Goal: Information Seeking & Learning: Check status

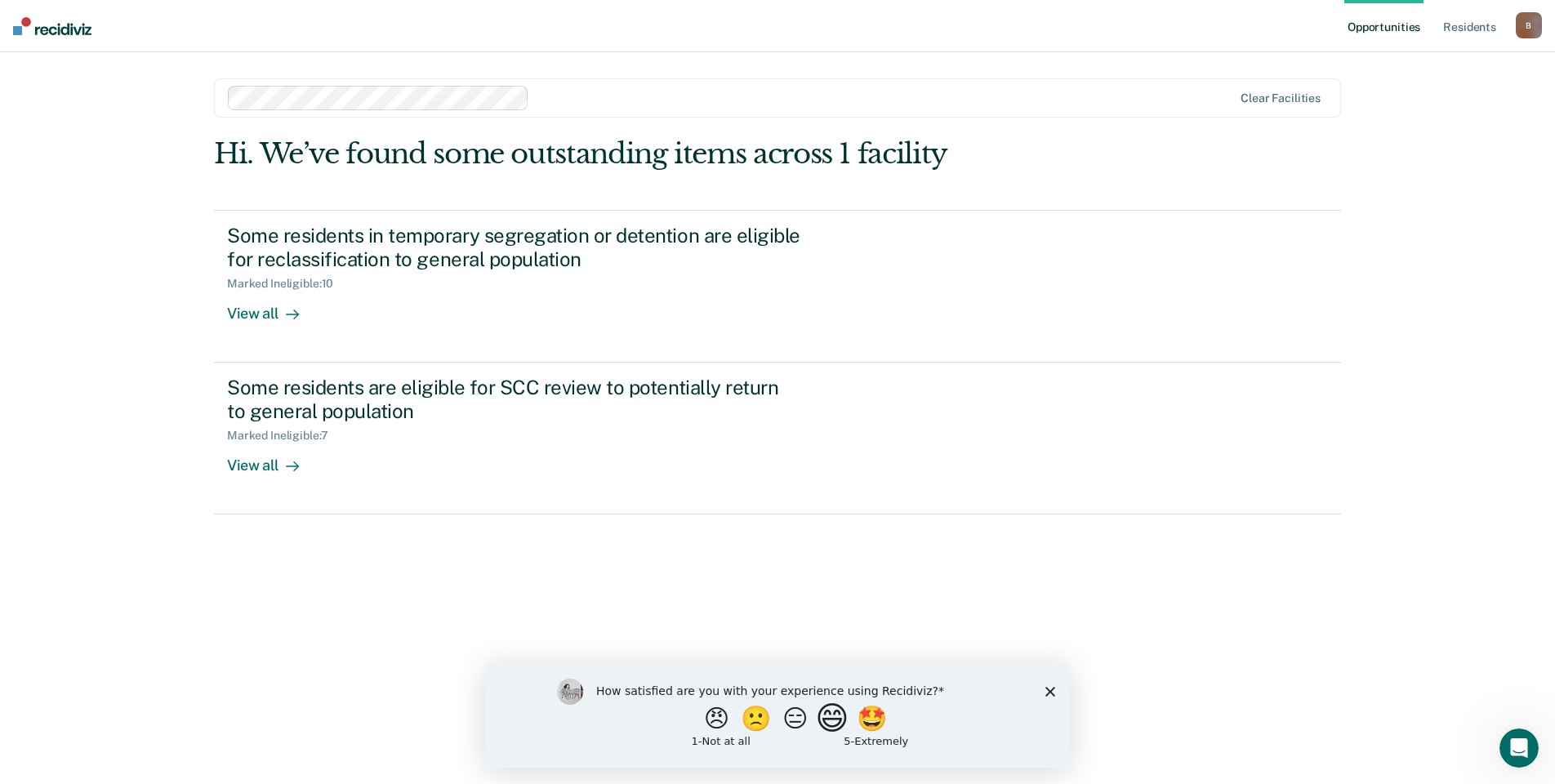
click at [836, 718] on button "😄" at bounding box center [834, 717] width 39 height 33
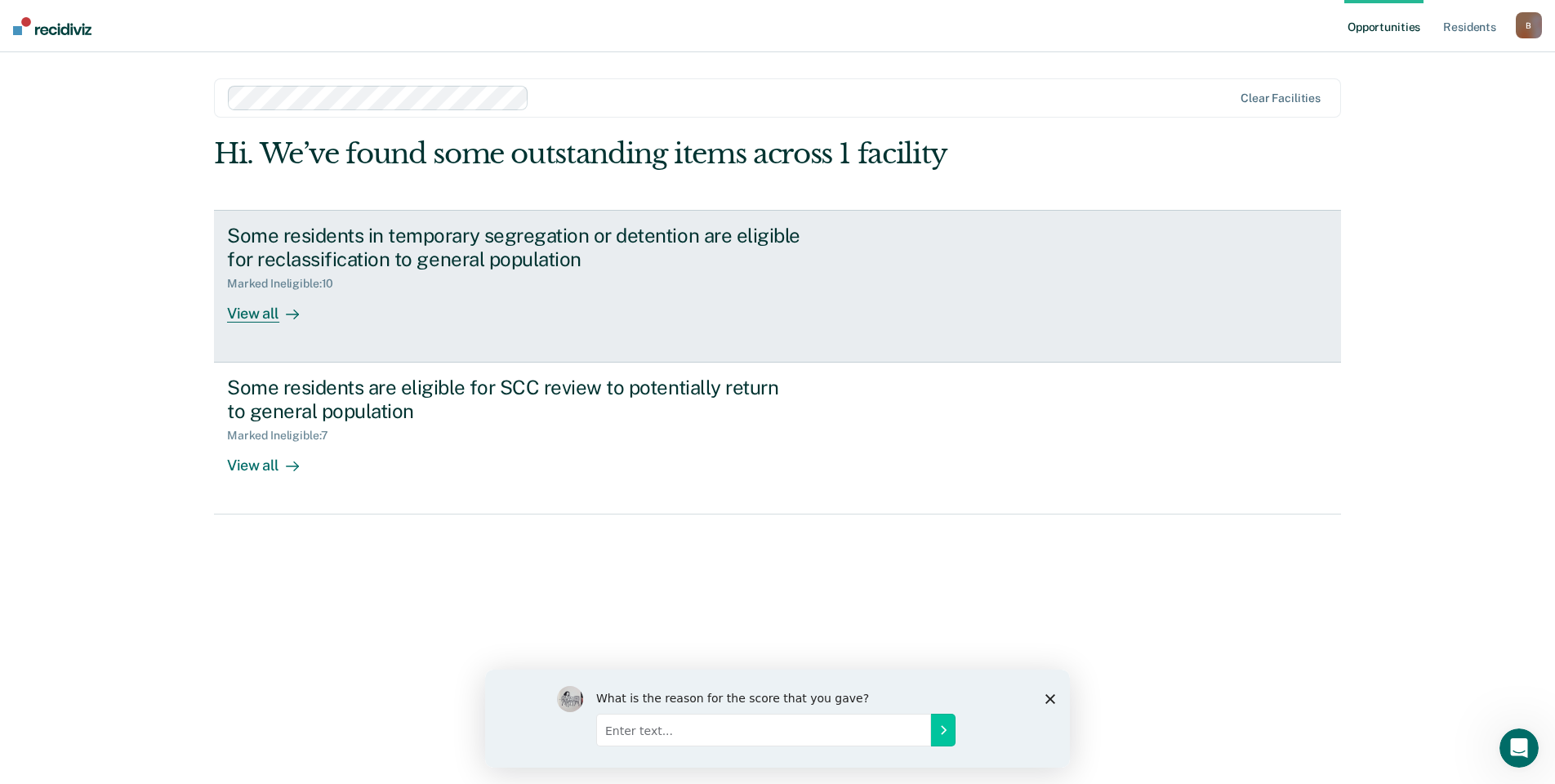
click at [280, 319] on div at bounding box center [289, 312] width 19 height 18
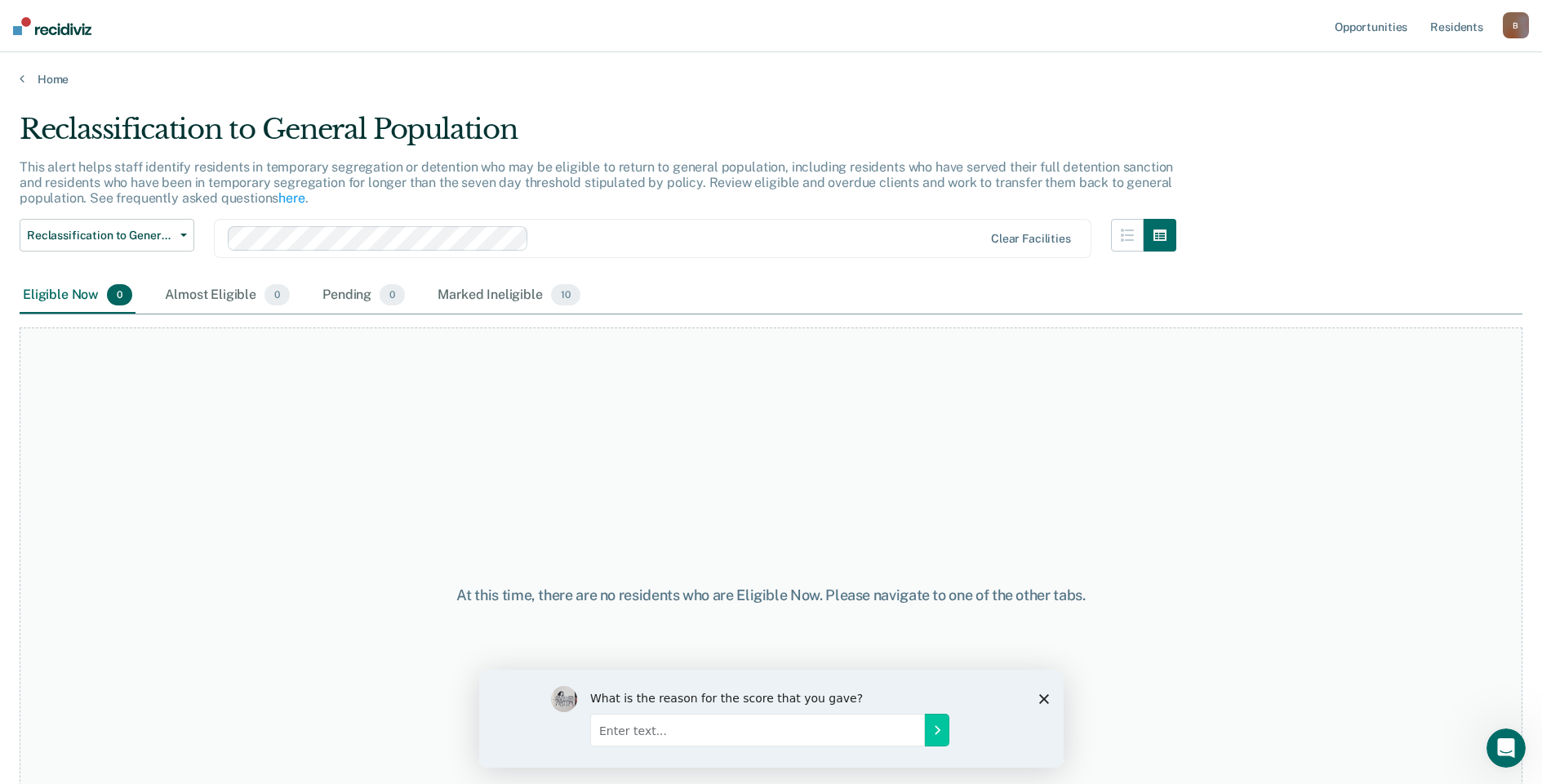
click at [18, 78] on div "Home" at bounding box center [771, 69] width 1542 height 35
click at [24, 82] on link "Home" at bounding box center [771, 78] width 1502 height 14
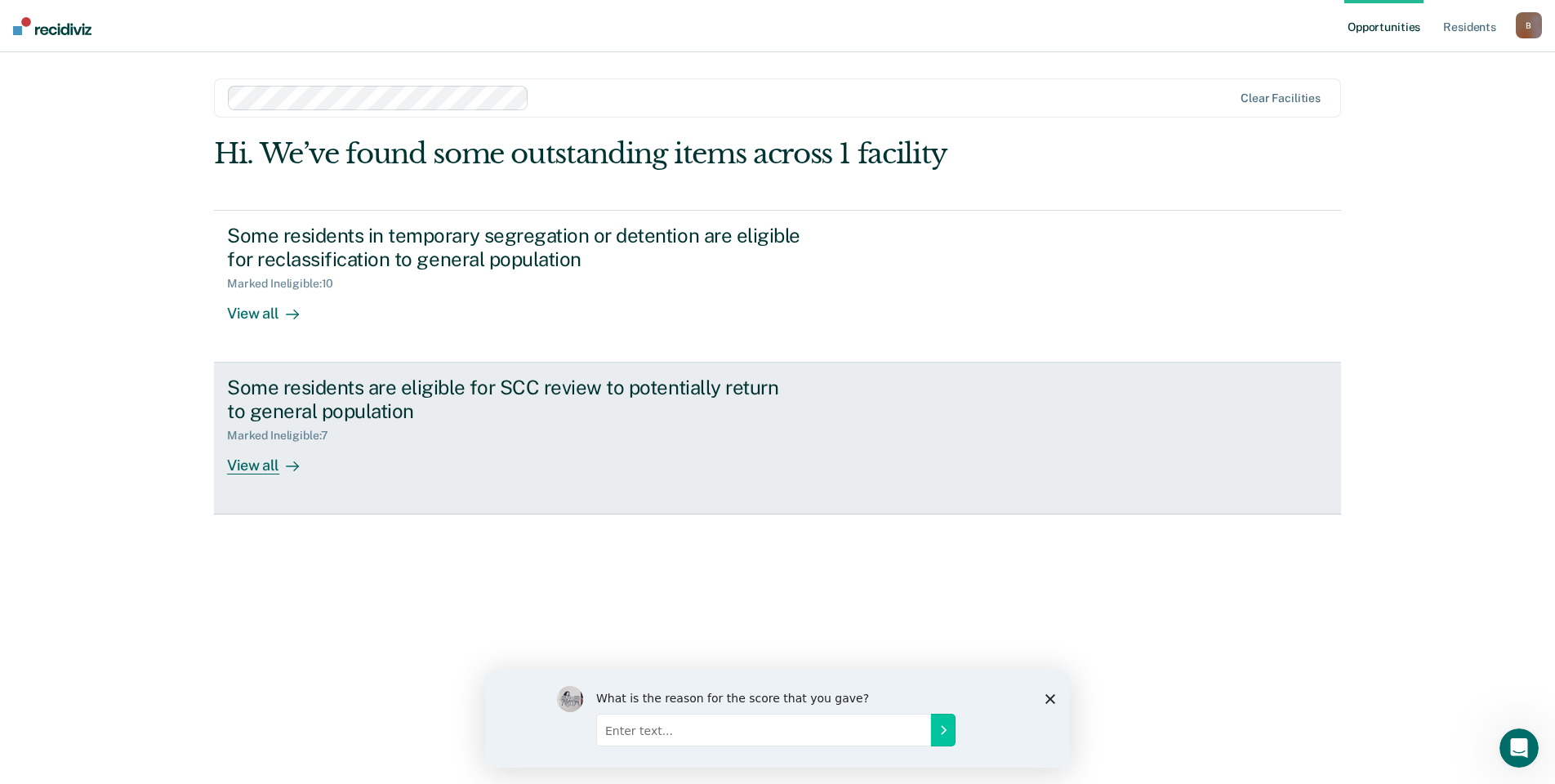
click at [280, 460] on div at bounding box center [289, 464] width 19 height 18
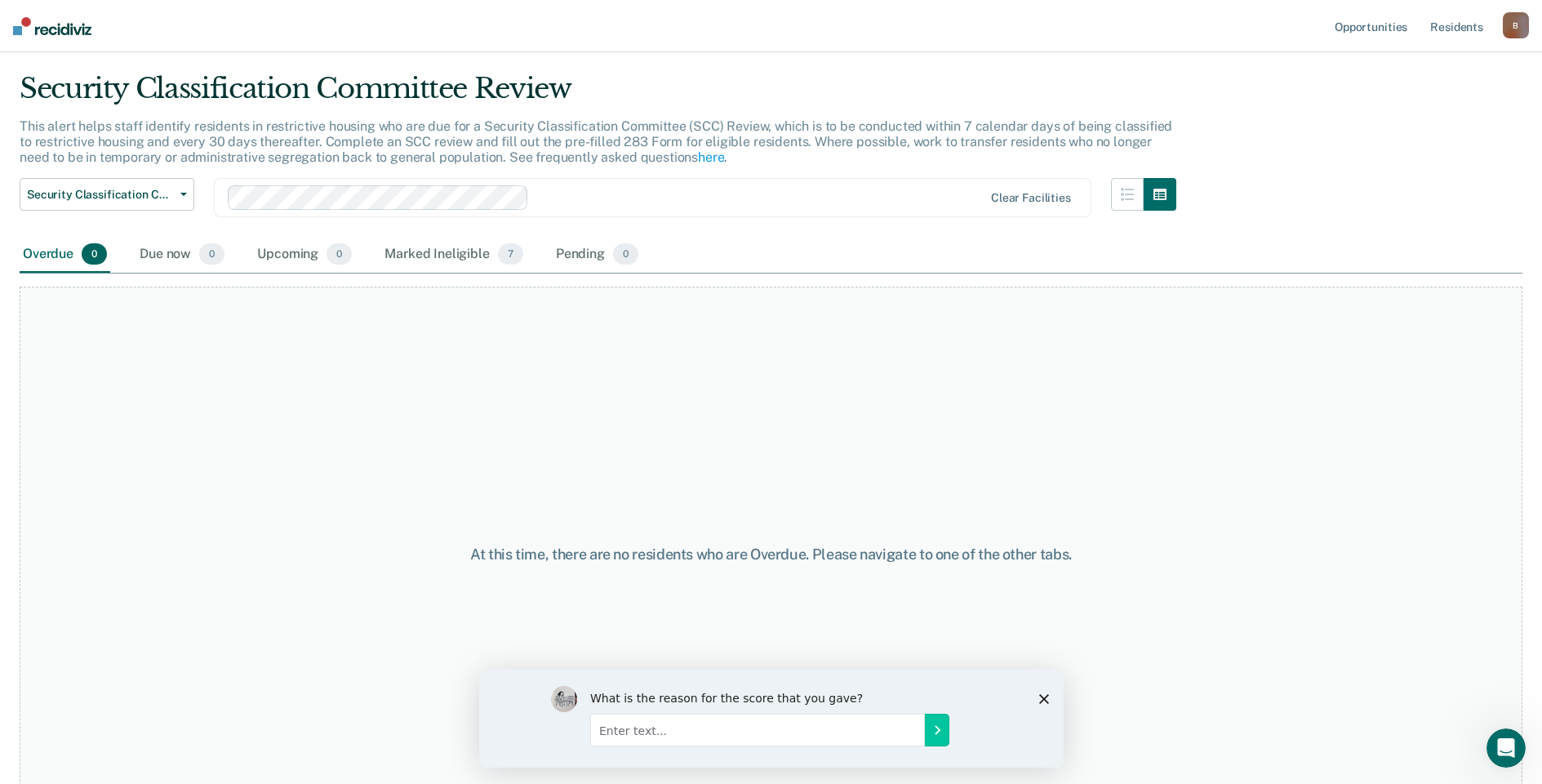
scroll to position [79, 0]
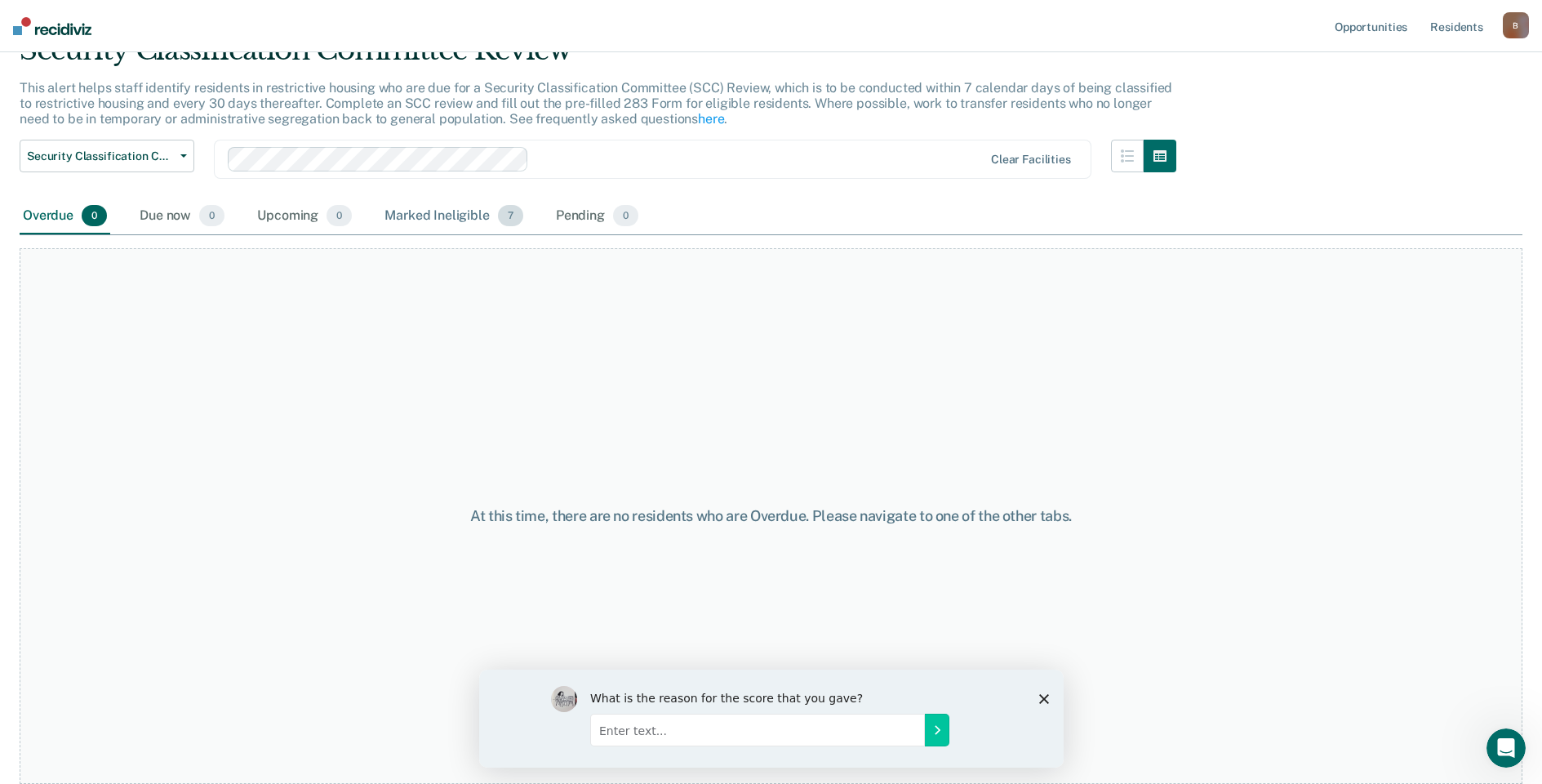
click at [475, 225] on div "Marked Ineligible 7" at bounding box center [453, 216] width 146 height 36
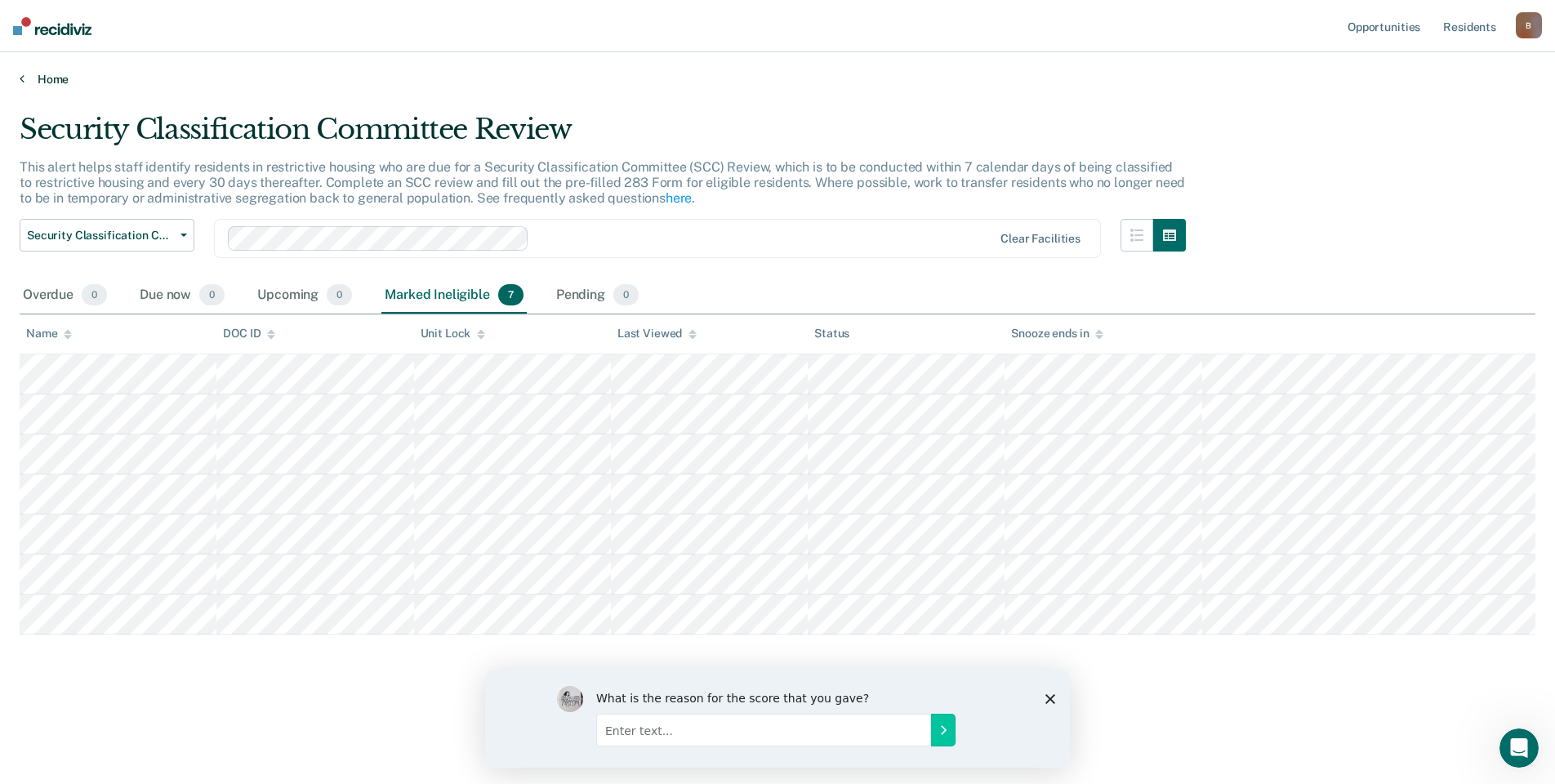
click at [19, 79] on icon at bounding box center [21, 78] width 5 height 14
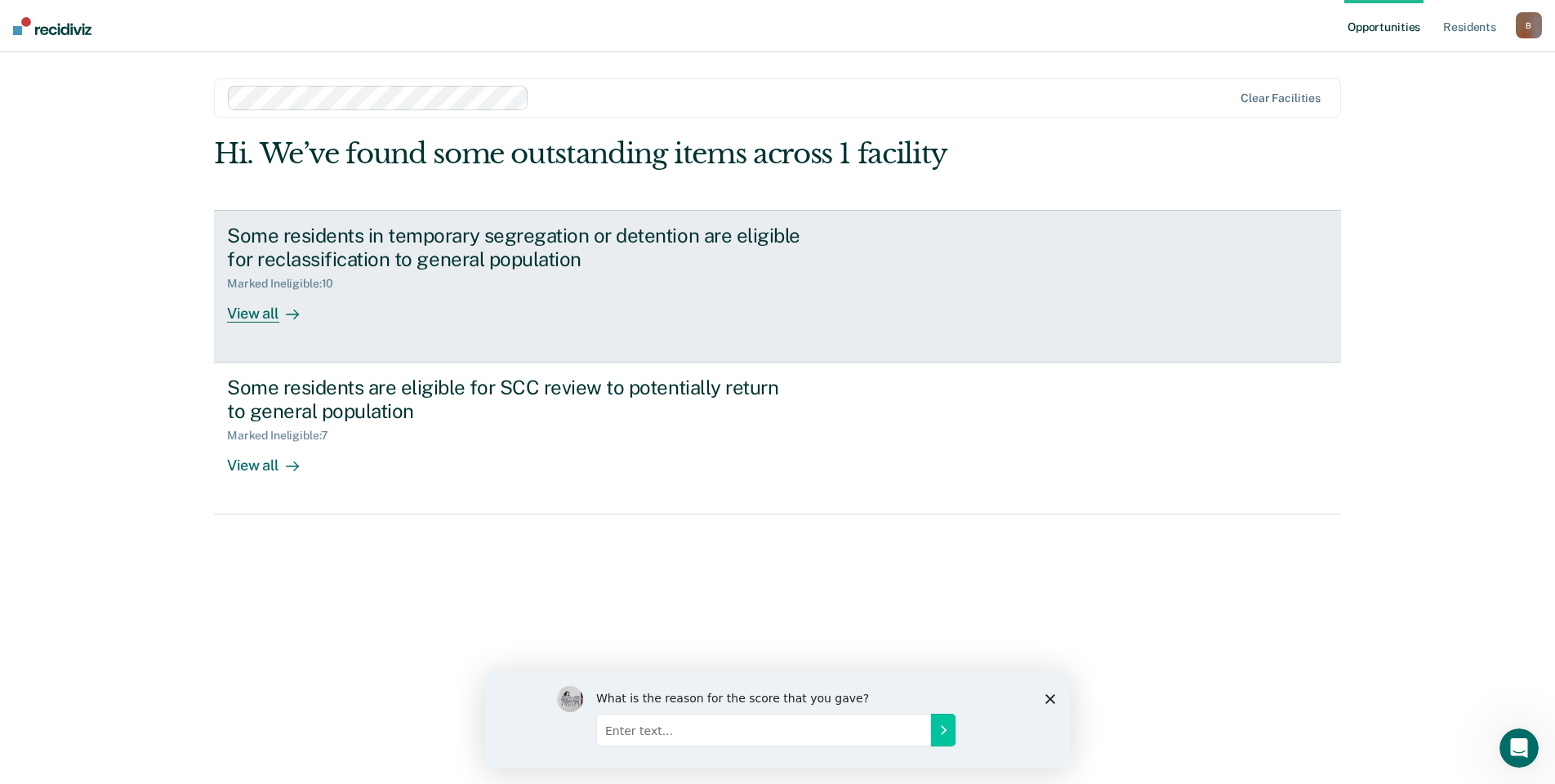
click at [268, 316] on div "View all" at bounding box center [272, 306] width 92 height 32
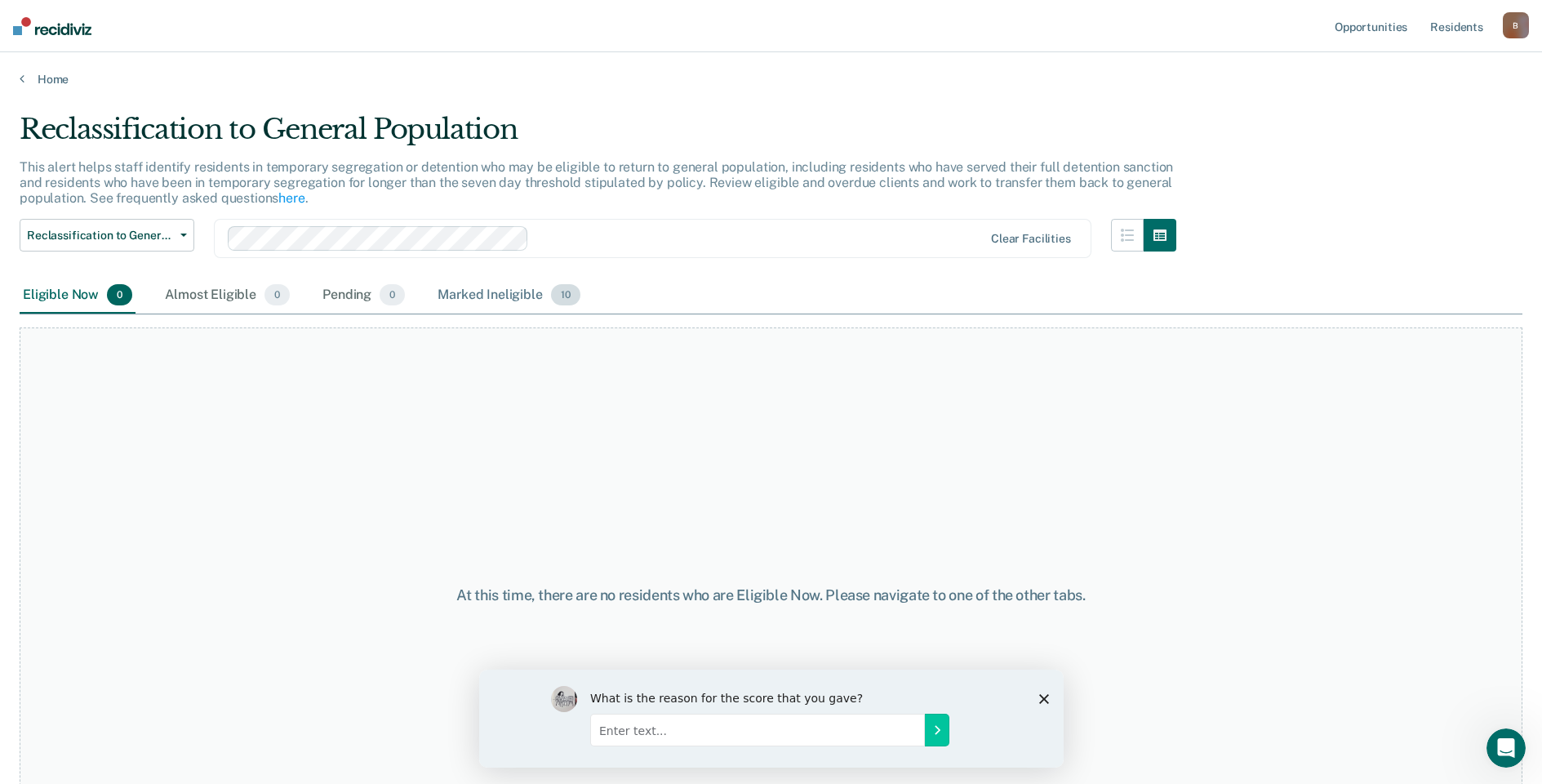
click at [528, 292] on div "Marked Ineligible 10" at bounding box center [508, 295] width 149 height 36
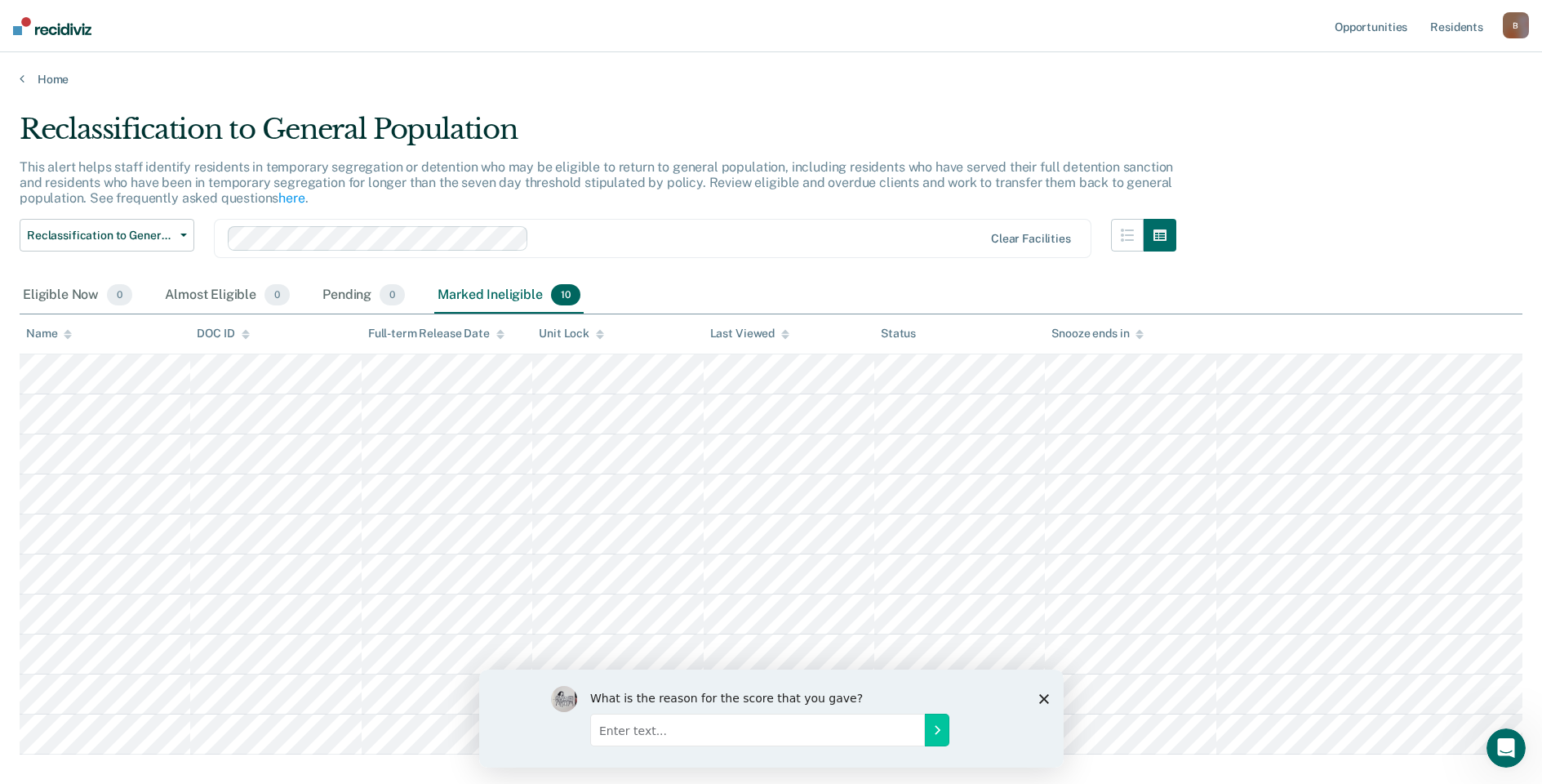
click at [23, 70] on div "Home" at bounding box center [771, 69] width 1542 height 35
click at [24, 74] on icon at bounding box center [21, 78] width 5 height 14
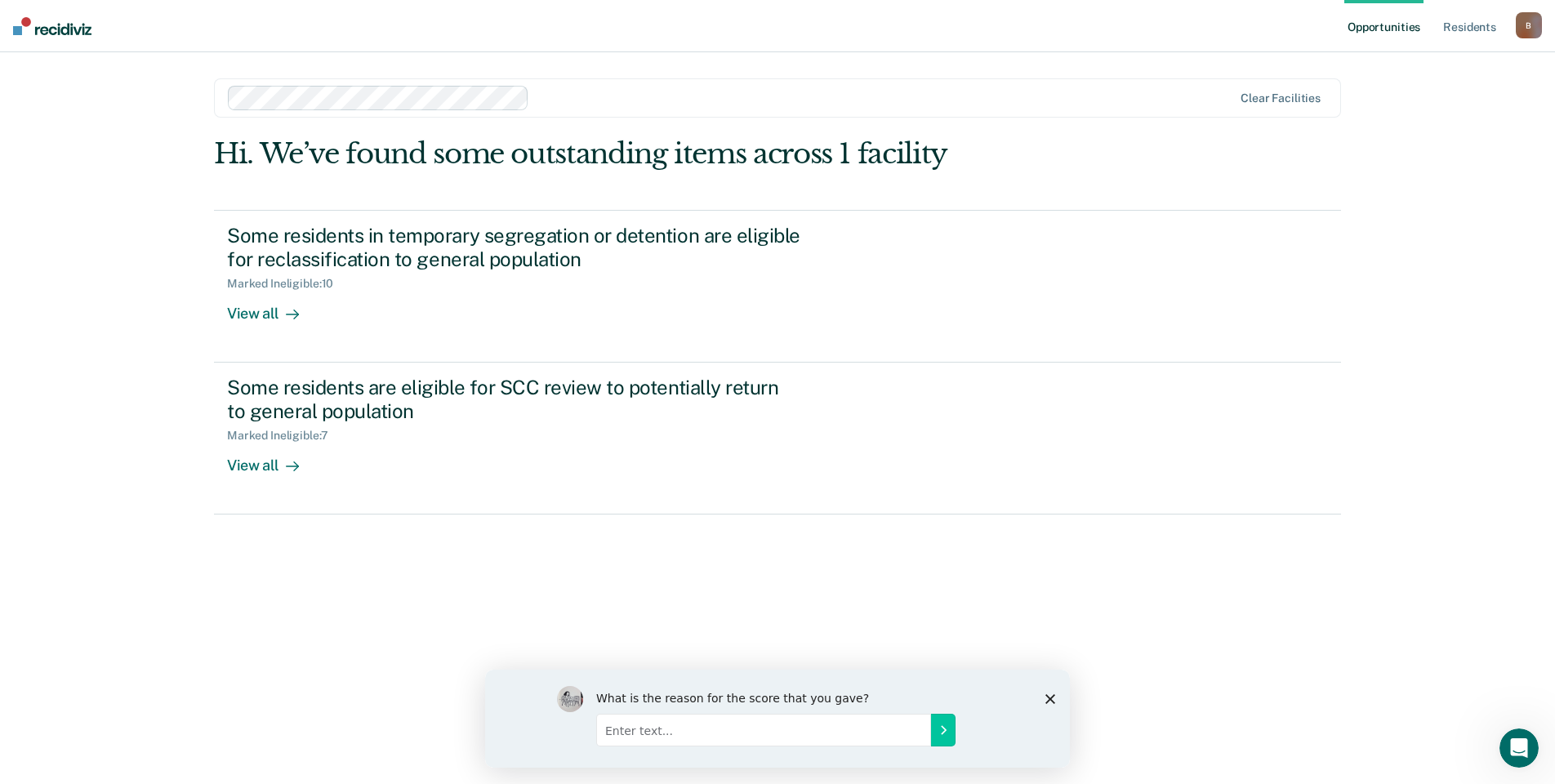
drag, startPoint x: 1048, startPoint y: 694, endPoint x: 1606, endPoint y: 1340, distance: 853.6
click at [1048, 694] on polygon "Close survey" at bounding box center [1050, 698] width 10 height 10
